Goal: Check status: Check status

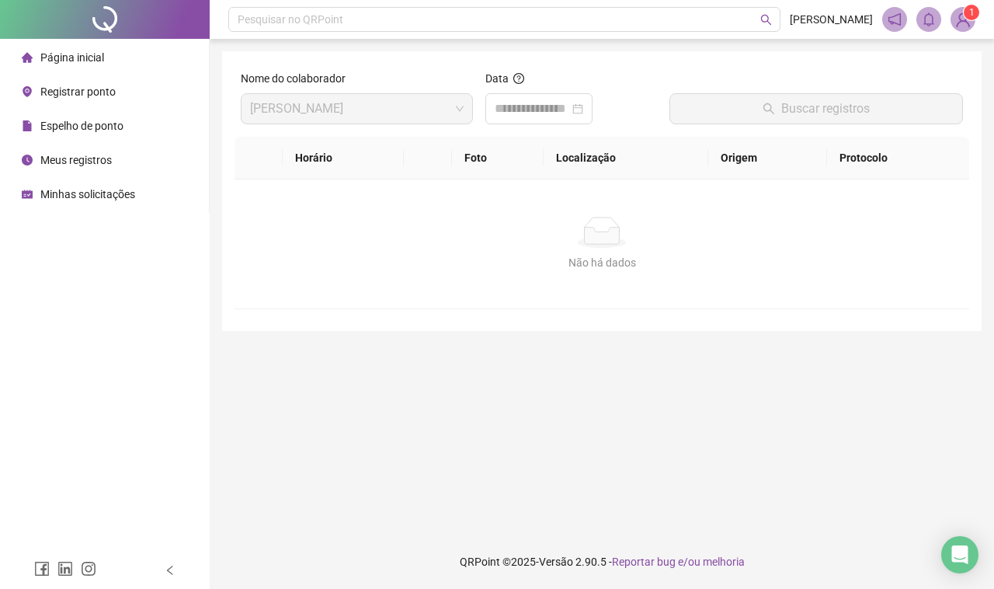
drag, startPoint x: 871, startPoint y: 176, endPoint x: 246, endPoint y: 367, distance: 652.9
click at [266, 427] on main "Nome do colaborador [PERSON_NAME] Data Buscar registros Horário Foto Localizaçã…" at bounding box center [601, 286] width 759 height 471
click at [84, 91] on span "Registrar ponto" at bounding box center [77, 91] width 75 height 12
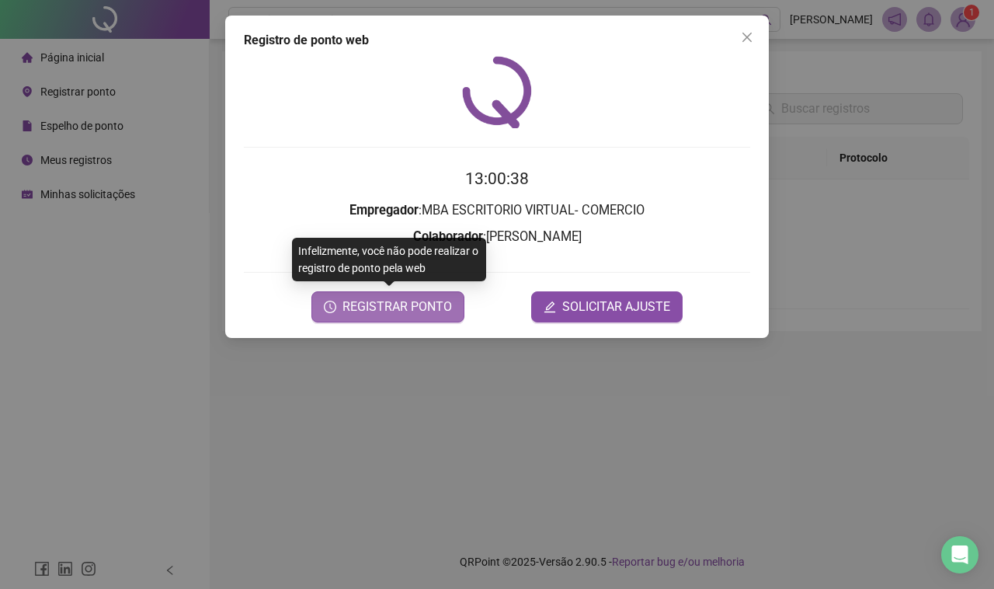
click at [390, 305] on span "REGISTRAR PONTO" at bounding box center [396, 306] width 109 height 19
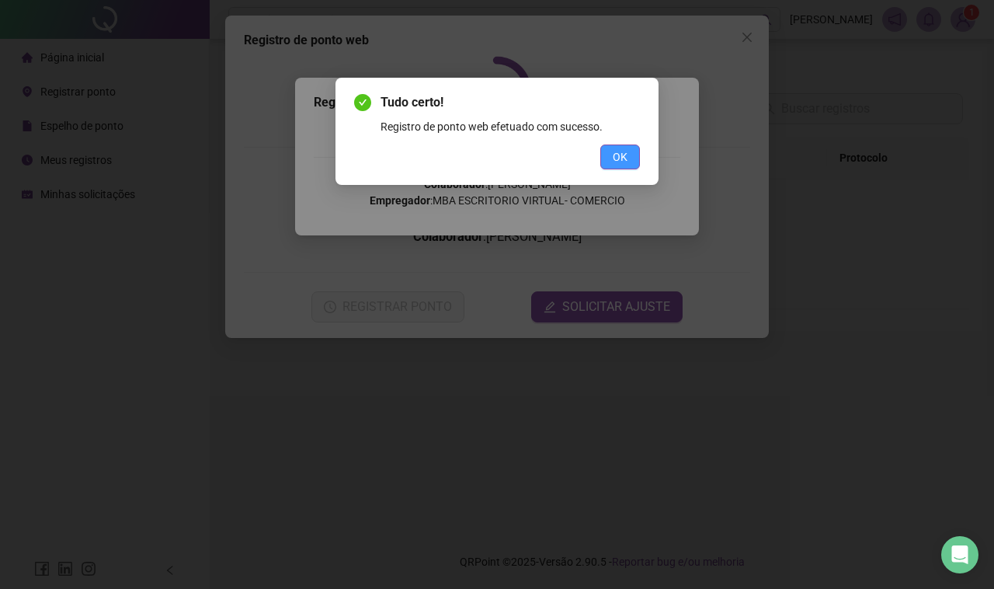
click at [621, 151] on span "OK" at bounding box center [620, 156] width 15 height 17
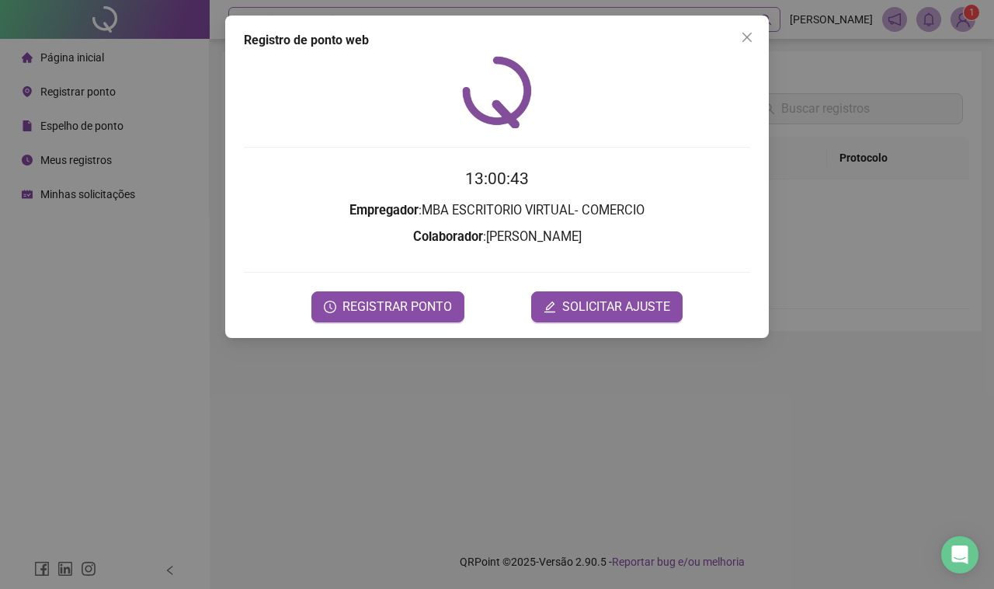
click at [742, 31] on icon "close" at bounding box center [747, 37] width 12 height 12
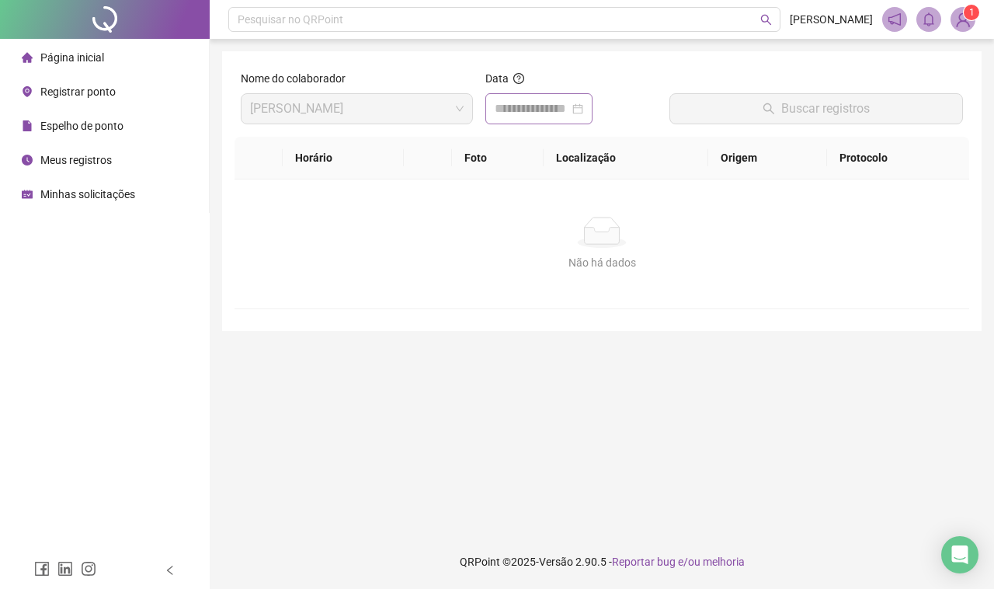
click at [579, 119] on div at bounding box center [538, 108] width 107 height 31
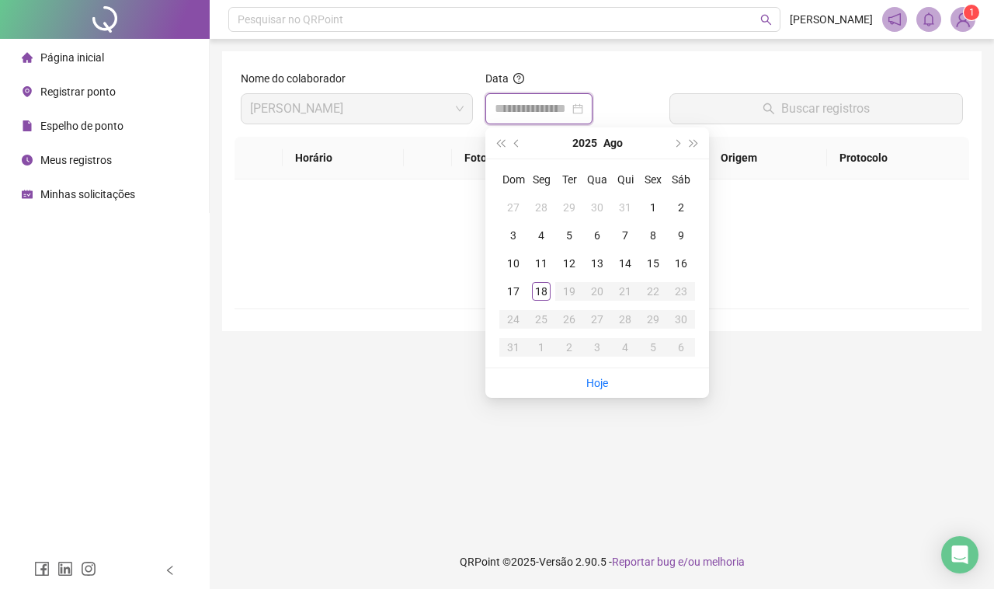
click at [569, 117] on input at bounding box center [532, 108] width 75 height 19
type input "**********"
click at [550, 287] on div "18" at bounding box center [541, 291] width 19 height 19
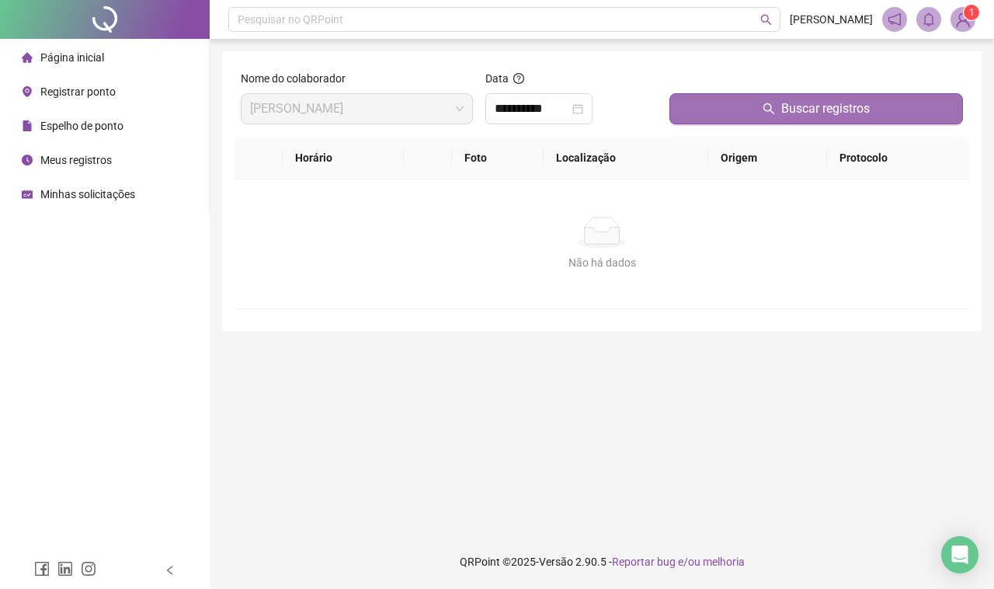
click at [761, 106] on button "Buscar registros" at bounding box center [816, 108] width 294 height 31
